Goal: Use online tool/utility

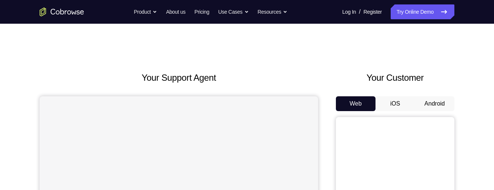
click at [436, 103] on button "Android" at bounding box center [435, 103] width 40 height 15
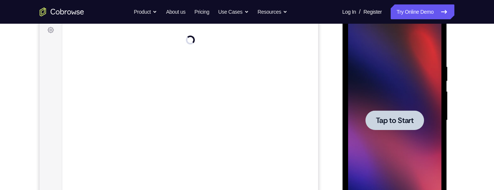
click at [395, 124] on span "Tap to Start" at bounding box center [394, 120] width 38 height 7
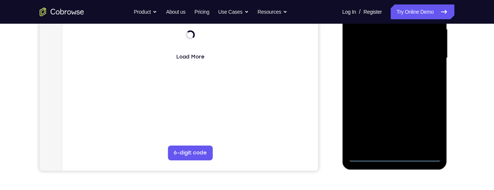
scroll to position [174, 0]
click at [400, 159] on div at bounding box center [394, 57] width 93 height 207
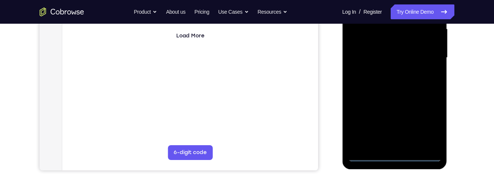
click at [428, 123] on div at bounding box center [394, 57] width 93 height 207
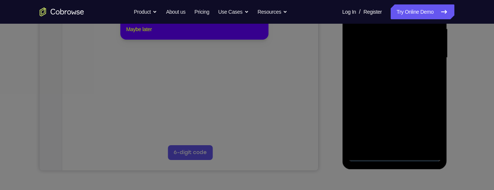
click at [134, 34] on button "Maybe later" at bounding box center [139, 29] width 26 height 9
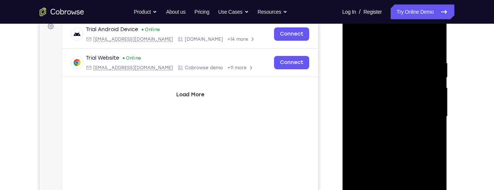
scroll to position [113, 0]
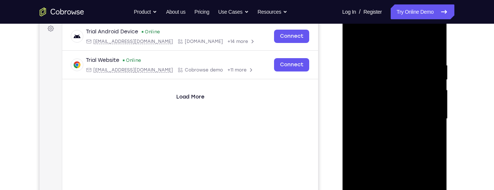
click at [385, 46] on div at bounding box center [394, 118] width 93 height 207
click at [428, 118] on div at bounding box center [394, 118] width 93 height 207
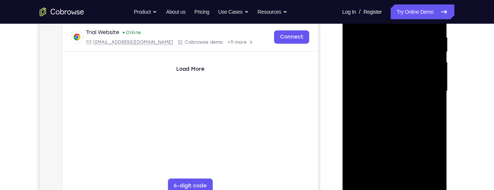
scroll to position [142, 0]
click at [389, 105] on div at bounding box center [394, 89] width 93 height 207
click at [416, 84] on div at bounding box center [394, 89] width 93 height 207
click at [374, 73] on div at bounding box center [394, 89] width 93 height 207
click at [401, 93] on div at bounding box center [394, 89] width 93 height 207
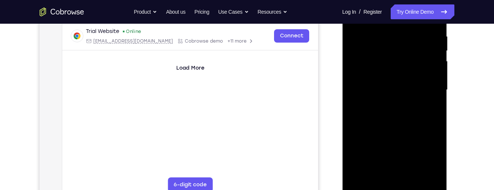
click at [402, 93] on div at bounding box center [394, 89] width 93 height 207
click at [409, 115] on div at bounding box center [394, 89] width 93 height 207
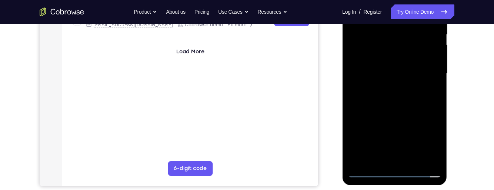
scroll to position [157, 0]
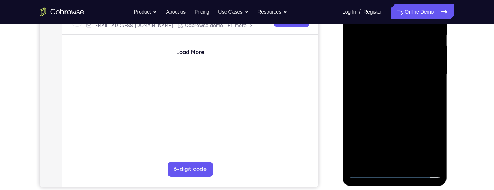
click at [400, 95] on div at bounding box center [394, 74] width 93 height 207
click at [409, 100] on div at bounding box center [394, 74] width 93 height 207
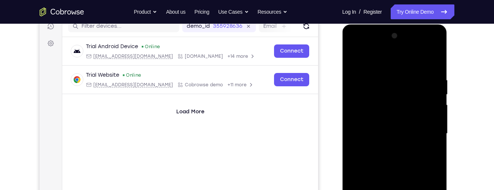
scroll to position [96, 0]
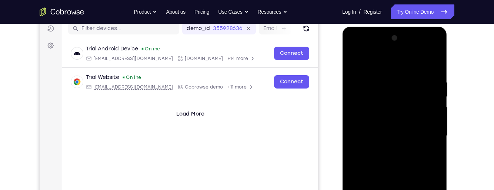
click at [398, 158] on div at bounding box center [394, 135] width 93 height 207
click at [356, 52] on div at bounding box center [394, 135] width 93 height 207
click at [366, 117] on div at bounding box center [394, 135] width 93 height 207
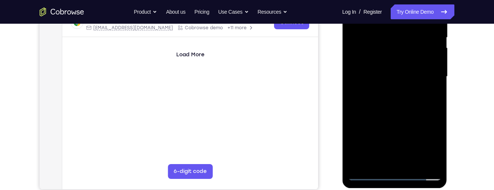
scroll to position [154, 0]
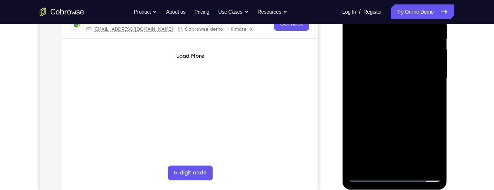
click at [404, 111] on div at bounding box center [394, 77] width 93 height 207
click at [414, 167] on div at bounding box center [394, 77] width 93 height 207
click at [399, 116] on div at bounding box center [394, 77] width 93 height 207
click at [405, 71] on div at bounding box center [394, 77] width 93 height 207
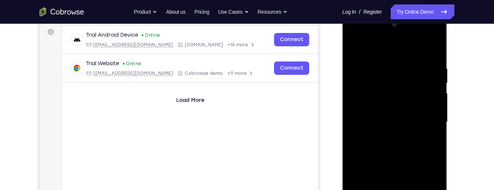
scroll to position [107, 0]
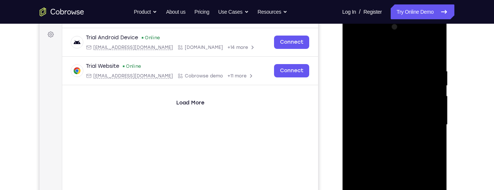
click at [359, 53] on div at bounding box center [394, 124] width 93 height 207
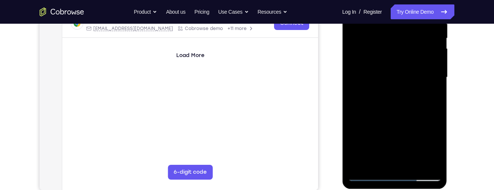
scroll to position [155, 0]
click at [410, 73] on div at bounding box center [394, 76] width 93 height 207
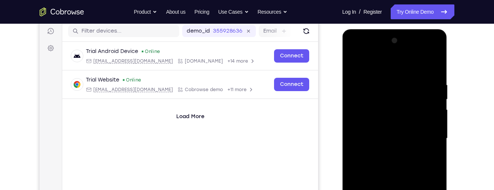
scroll to position [93, 0]
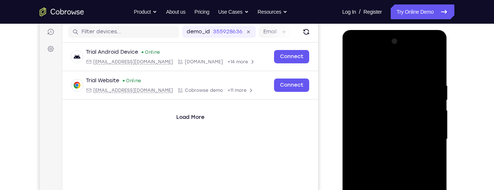
click at [438, 66] on div at bounding box center [394, 139] width 93 height 207
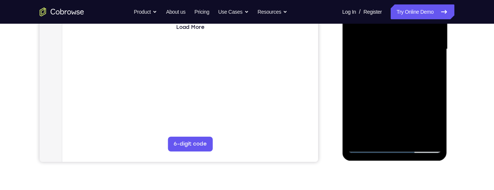
scroll to position [184, 0]
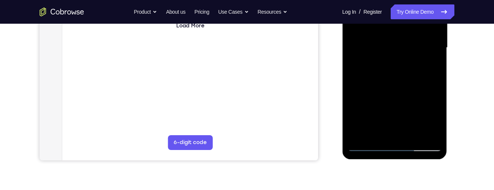
click at [363, 134] on div at bounding box center [394, 47] width 93 height 207
click at [399, 47] on div at bounding box center [394, 47] width 93 height 207
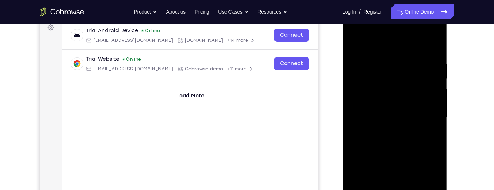
scroll to position [112, 0]
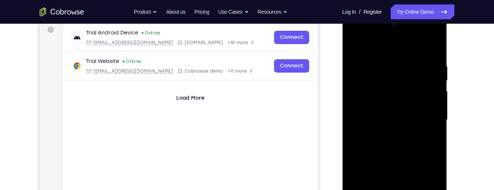
click at [361, 49] on div at bounding box center [394, 119] width 93 height 207
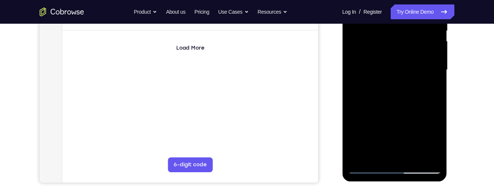
scroll to position [164, 0]
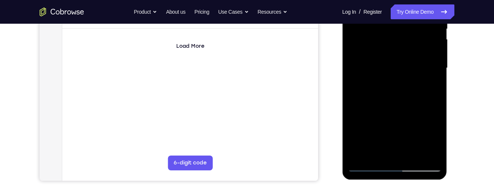
click at [382, 114] on div at bounding box center [394, 67] width 93 height 207
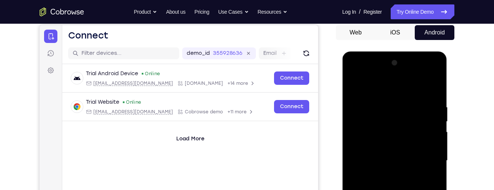
scroll to position [71, 0]
